Goal: Task Accomplishment & Management: Manage account settings

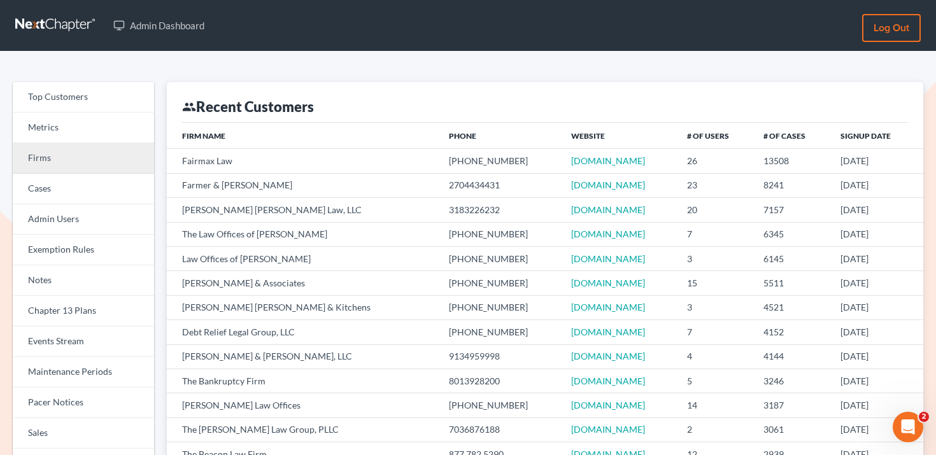
click at [75, 162] on link "Firms" at bounding box center [83, 158] width 141 height 31
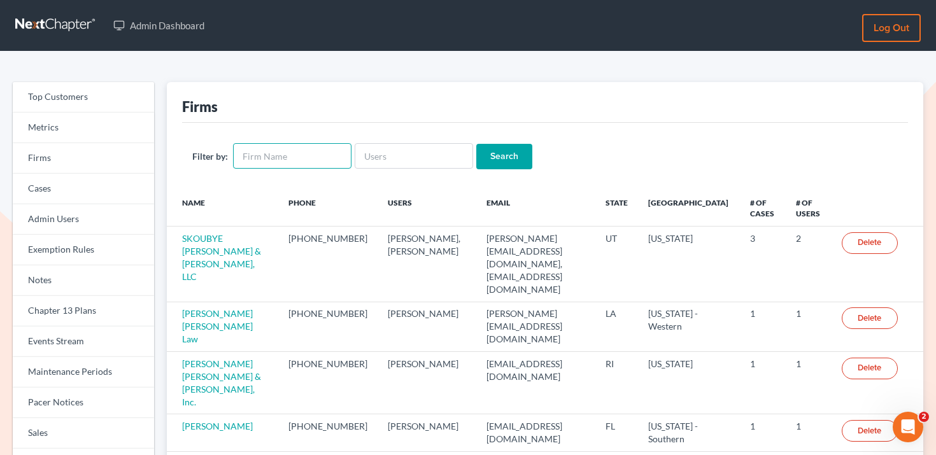
click at [326, 154] on input "text" at bounding box center [292, 155] width 118 height 25
type input "knipp"
click at [477, 144] on input "Search" at bounding box center [505, 156] width 56 height 25
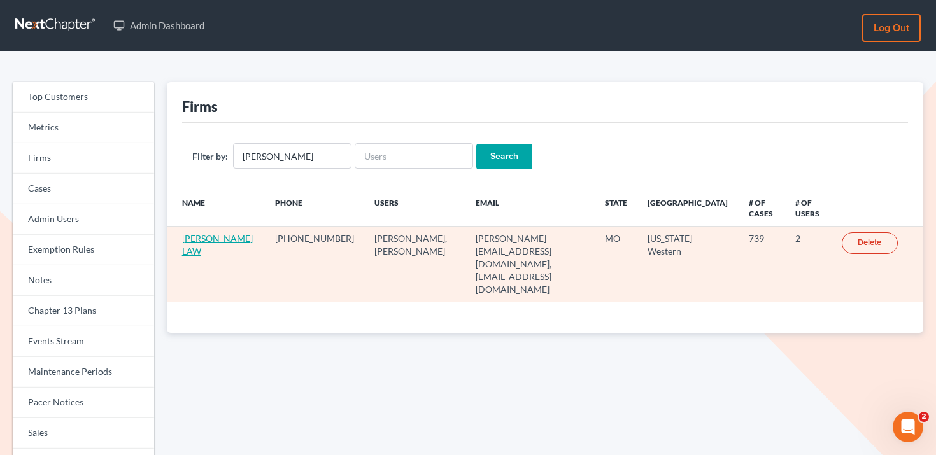
click at [195, 241] on link "KNIPP LAW" at bounding box center [217, 245] width 71 height 24
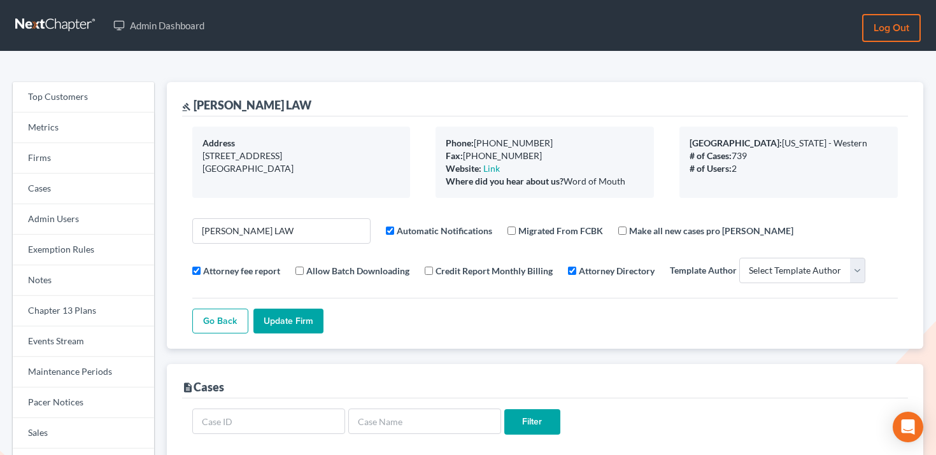
select select
click at [60, 152] on link "Firms" at bounding box center [83, 158] width 141 height 31
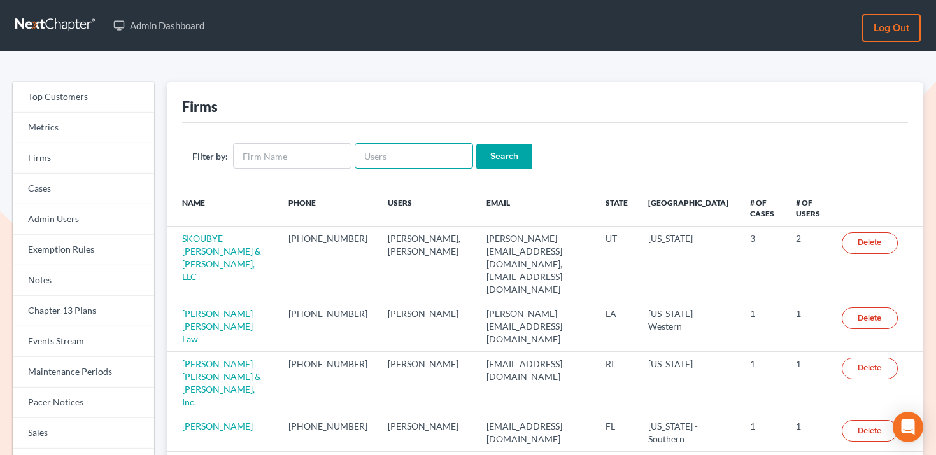
click at [392, 152] on input "text" at bounding box center [414, 155] width 118 height 25
type input "[PERSON_NAME]"
click at [477, 144] on input "Search" at bounding box center [505, 156] width 56 height 25
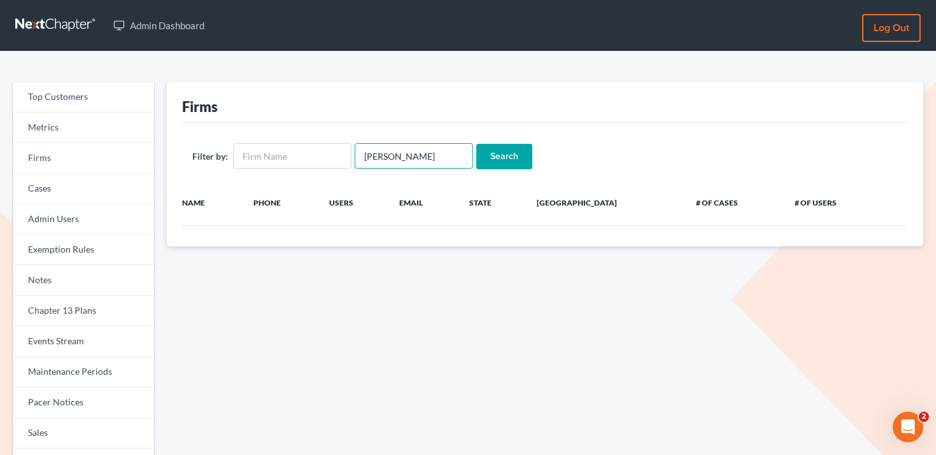
click at [387, 155] on input "[PERSON_NAME]" at bounding box center [414, 155] width 118 height 25
type input "[PERSON_NAME]"
click at [477, 144] on input "Search" at bounding box center [505, 156] width 56 height 25
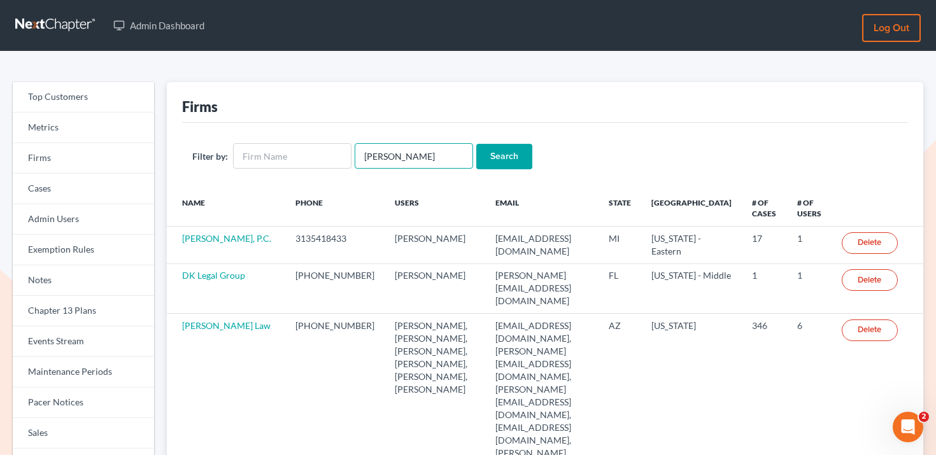
click at [391, 161] on input "dean" at bounding box center [414, 155] width 118 height 25
type input "[PERSON_NAME]"
click at [477, 144] on input "Search" at bounding box center [505, 156] width 56 height 25
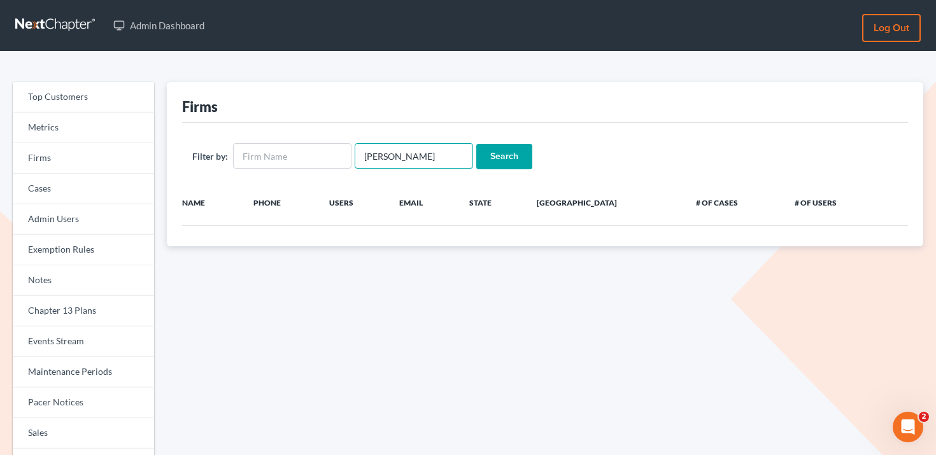
click at [418, 150] on input "[PERSON_NAME]" at bounding box center [414, 155] width 118 height 25
type input "[PERSON_NAME]"
click at [477, 144] on input "Search" at bounding box center [505, 156] width 56 height 25
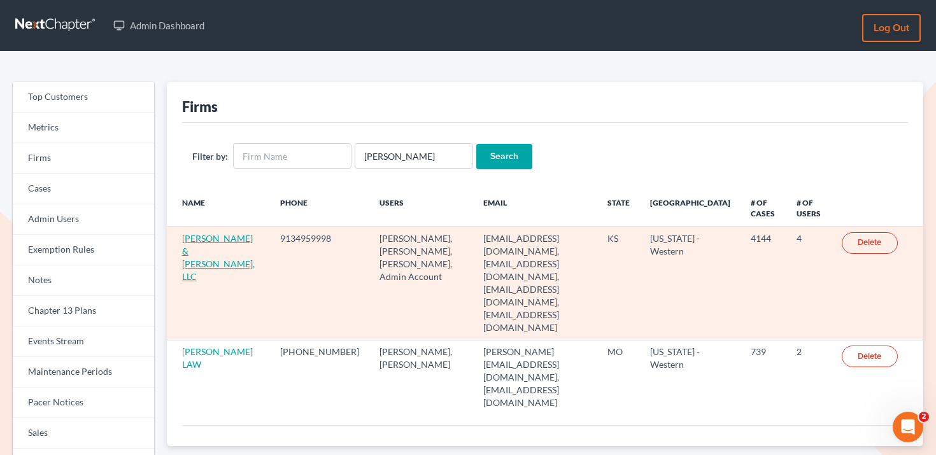
click at [215, 253] on link "[PERSON_NAME] & [PERSON_NAME], LLC" at bounding box center [218, 257] width 73 height 49
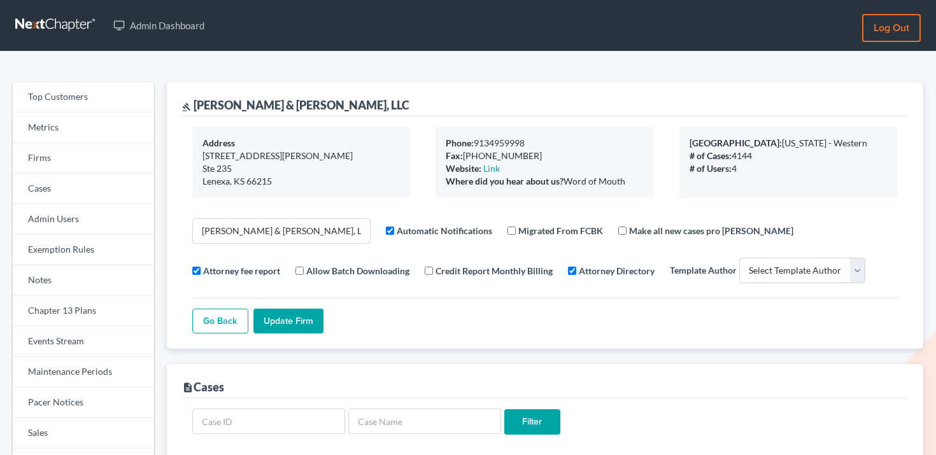
select select
click at [104, 159] on link "Firms" at bounding box center [83, 158] width 141 height 31
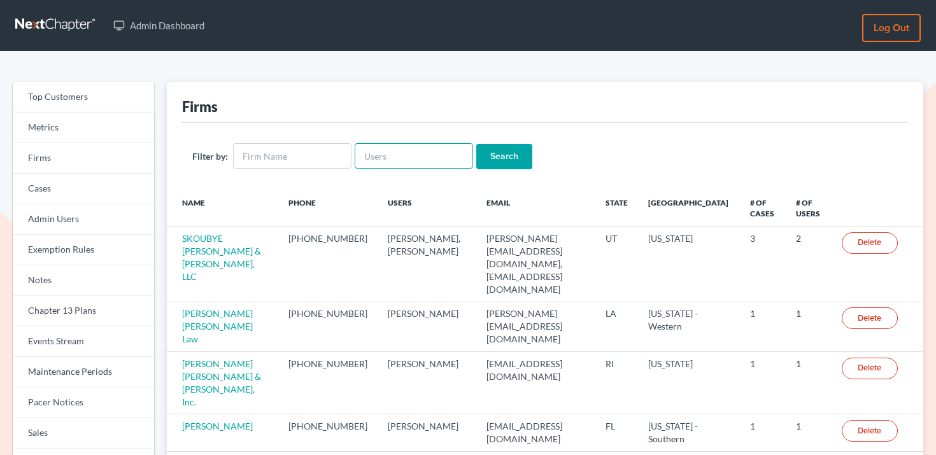
click at [415, 159] on input "text" at bounding box center [414, 155] width 118 height 25
paste input "udelatorre@icls.org"
type input "udelatorre@icls.org"
click at [487, 155] on input "Search" at bounding box center [505, 156] width 56 height 25
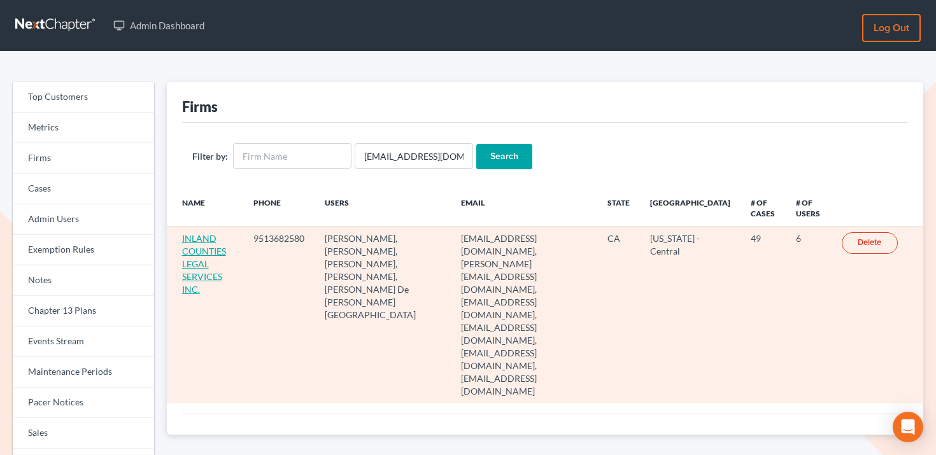
click at [204, 256] on link "INLAND COUNTIES LEGAL SERVICES INC." at bounding box center [204, 264] width 44 height 62
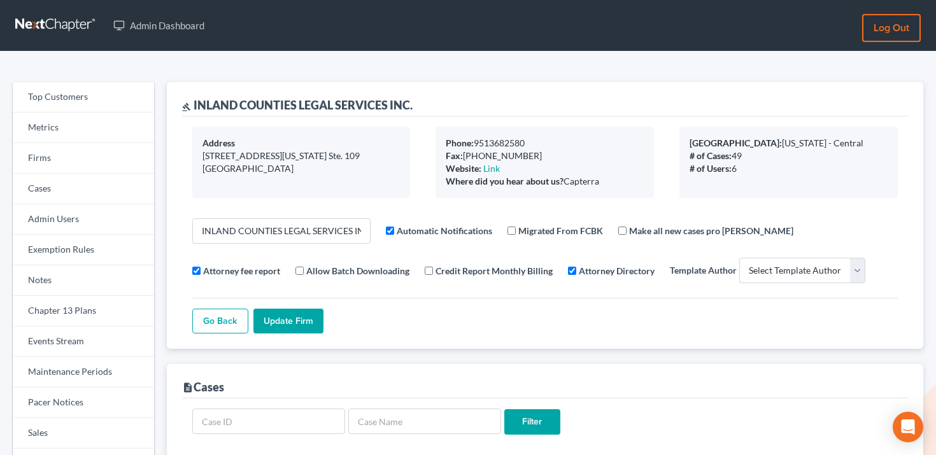
select select
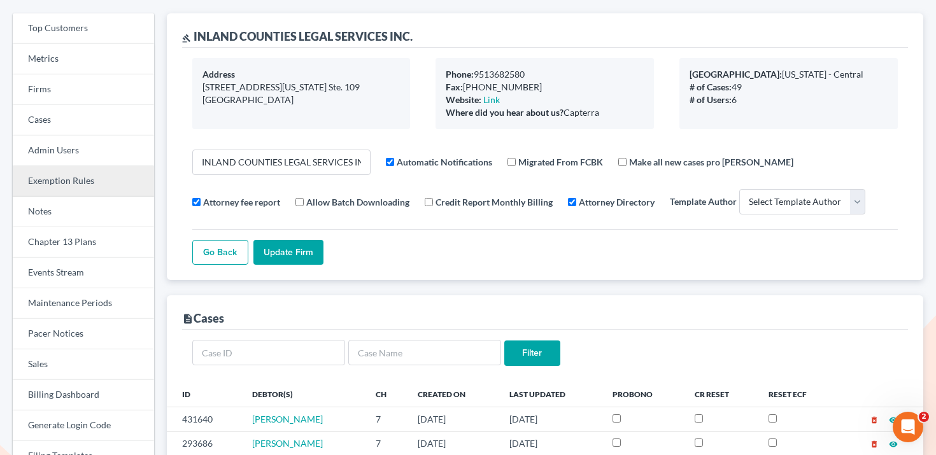
scroll to position [117, 0]
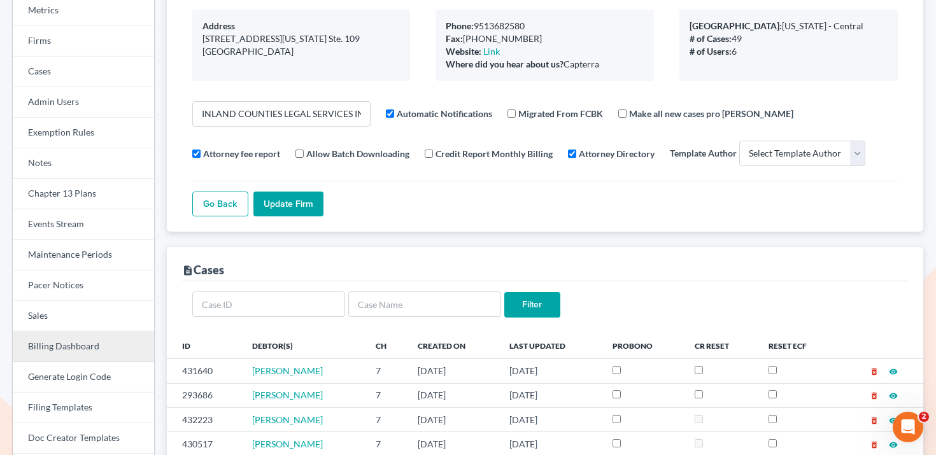
click at [68, 343] on link "Billing Dashboard" at bounding box center [83, 347] width 141 height 31
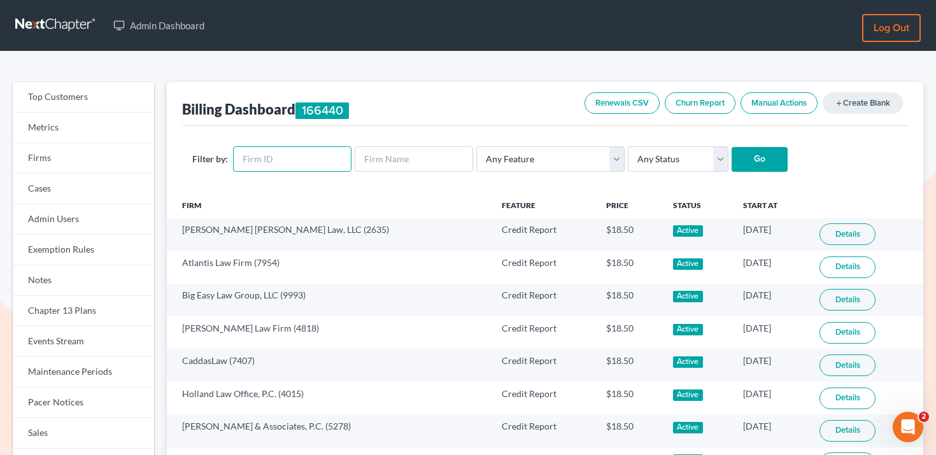
click at [312, 162] on input "text" at bounding box center [292, 159] width 118 height 25
paste input "6294"
type input "6294"
click at [673, 150] on select "Any Status Active Inactive Pending Expired Error Pending Charges" at bounding box center [678, 159] width 101 height 25
select select "active"
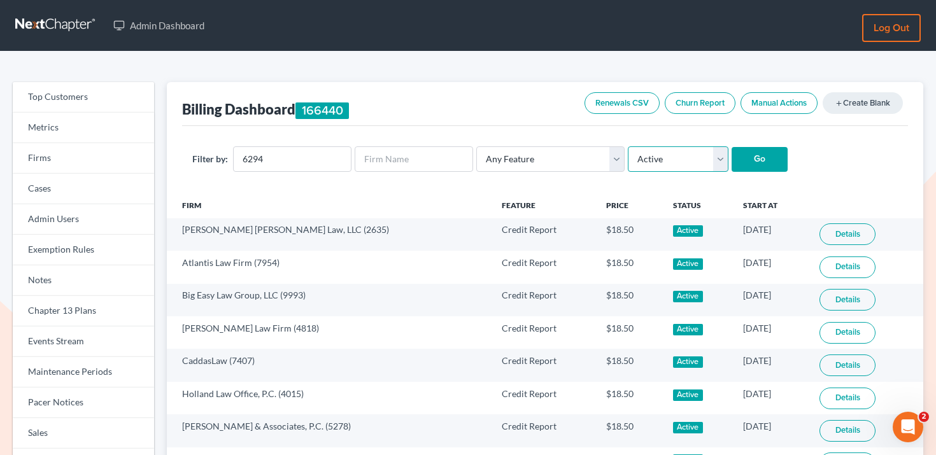
click at [628, 147] on select "Any Status Active Inactive Pending Expired Error Pending Charges" at bounding box center [678, 159] width 101 height 25
click at [741, 154] on input "Go" at bounding box center [760, 159] width 56 height 25
